Goal: Ask a question

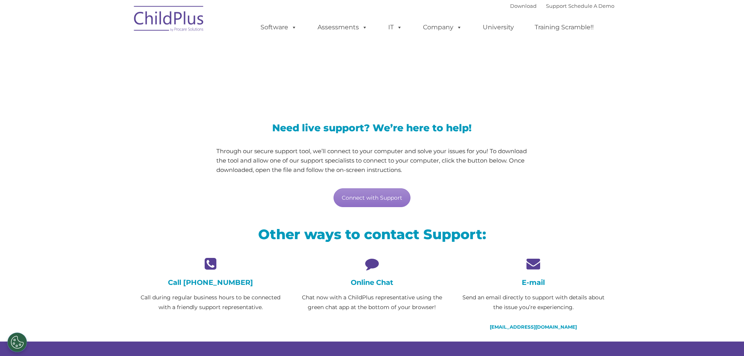
click at [370, 272] on div "Online Chat Chat now with a ChildPlus representative using the green chat app a…" at bounding box center [371, 283] width 149 height 55
click at [375, 195] on link "Connect with Support" at bounding box center [371, 197] width 77 height 19
click at [532, 265] on icon at bounding box center [532, 263] width 149 height 14
click at [373, 264] on icon at bounding box center [371, 263] width 149 height 14
click at [378, 281] on h4 "Online Chat" at bounding box center [371, 282] width 149 height 9
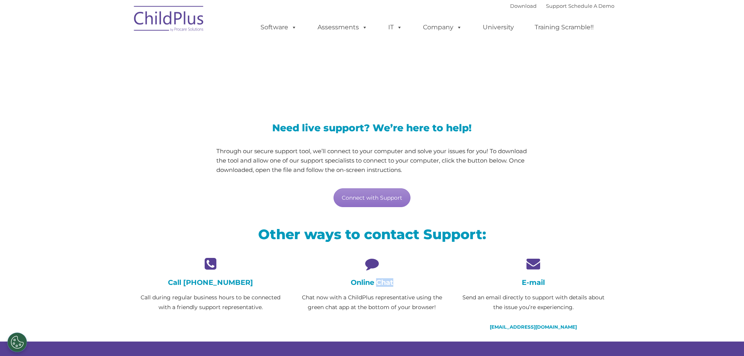
click at [378, 281] on h4 "Online Chat" at bounding box center [371, 282] width 149 height 9
click at [377, 297] on p "Chat now with a ChildPlus representative using the green chat app at the bottom…" at bounding box center [371, 302] width 149 height 20
click at [546, 8] on link "Support" at bounding box center [556, 6] width 21 height 6
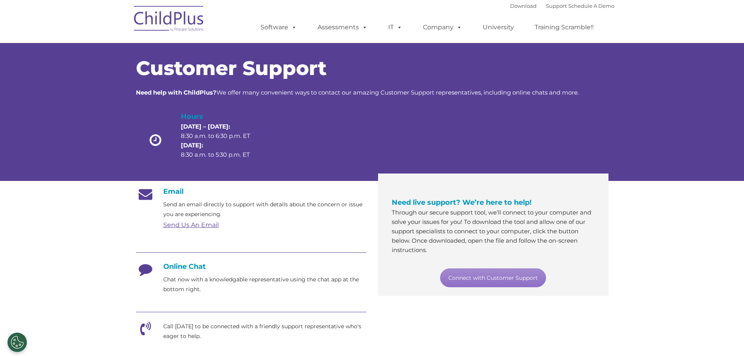
click at [190, 223] on link "Send Us An Email" at bounding box center [190, 224] width 55 height 7
click at [478, 276] on link "Connect with Customer Support" at bounding box center [493, 277] width 106 height 19
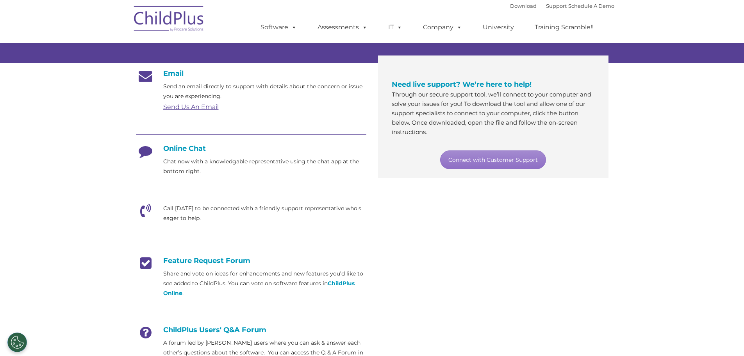
scroll to position [112, 0]
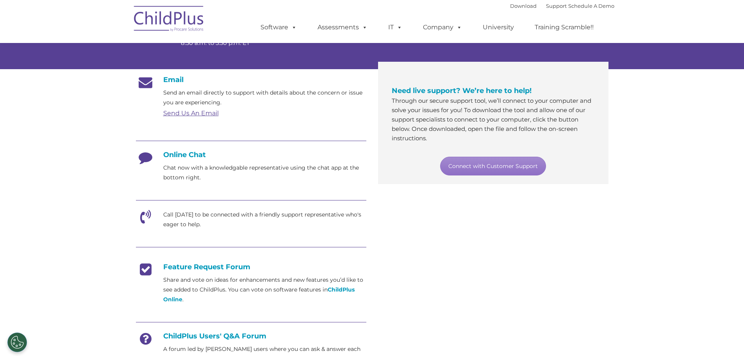
click at [201, 155] on h4 "Online Chat" at bounding box center [251, 154] width 230 height 9
click at [195, 154] on h4 "Online Chat" at bounding box center [251, 154] width 230 height 9
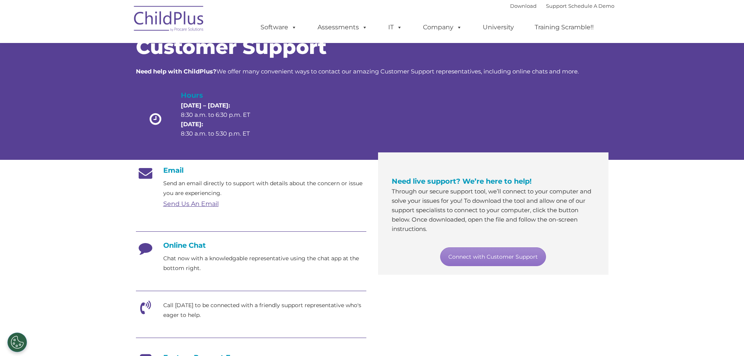
scroll to position [0, 0]
